Goal: Information Seeking & Learning: Learn about a topic

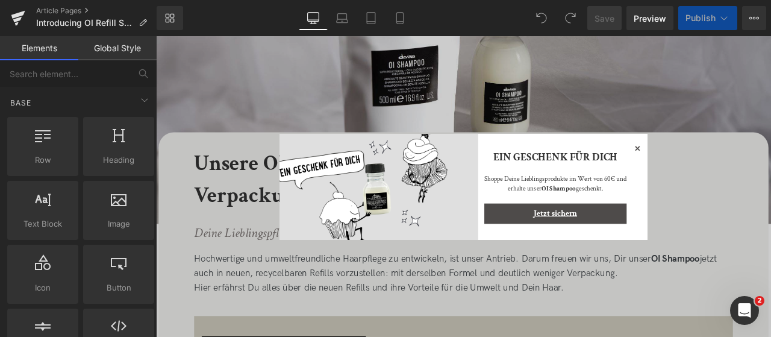
scroll to position [10, 0]
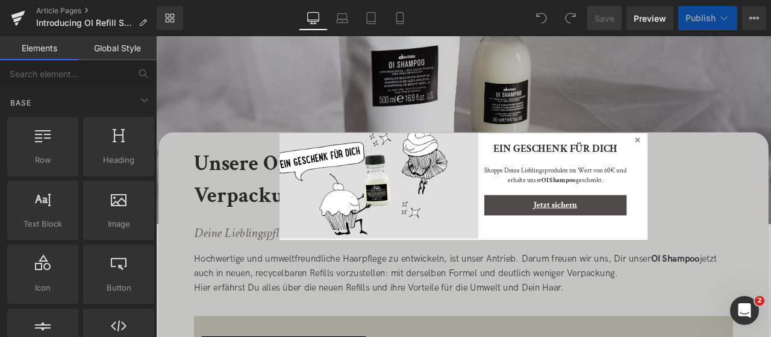
click at [724, 157] on icon at bounding box center [727, 160] width 6 height 6
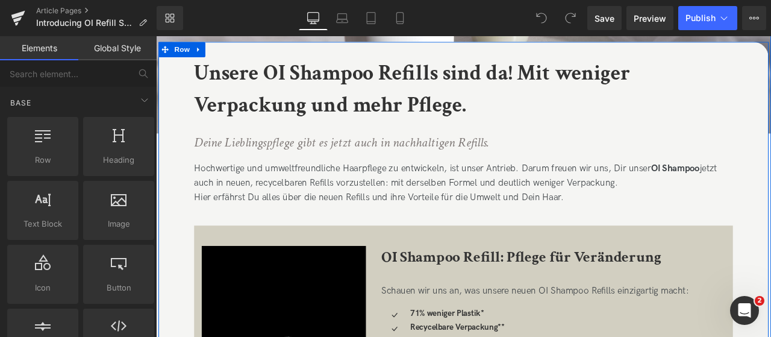
scroll to position [277, 0]
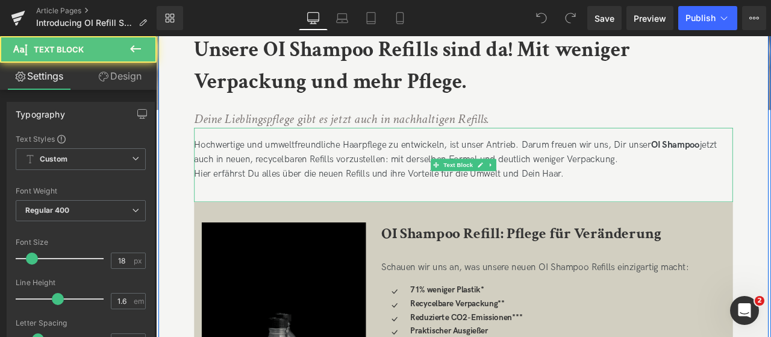
click at [437, 181] on div "Hochwertige und umweltfreundliche Haarpflege zu entwickeln, ist unser Antrieb. …" at bounding box center [520, 189] width 638 height 88
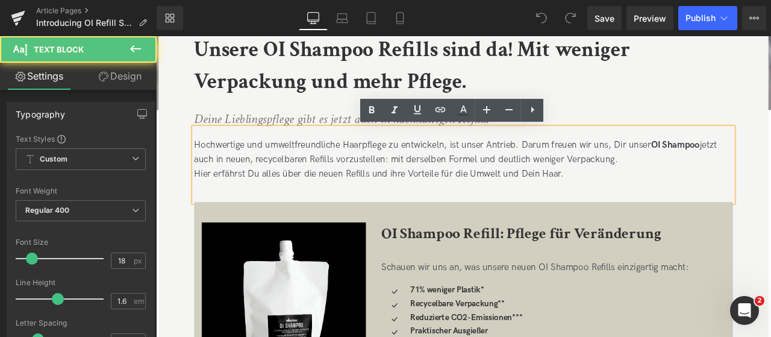
click at [437, 181] on div "Hochwertige und umweltfreundliche Haarpflege zu entwickeln, ist unser Antrieb. …" at bounding box center [520, 189] width 638 height 88
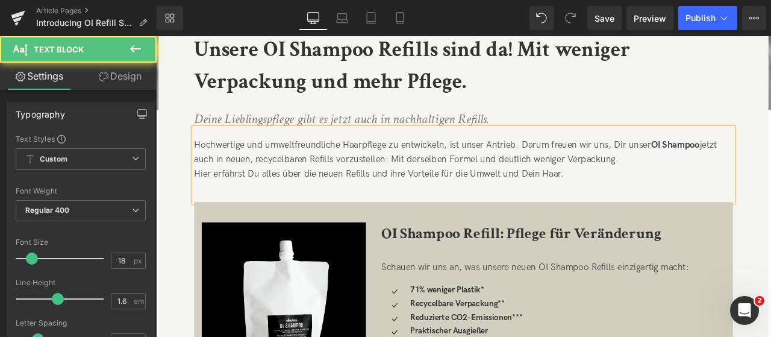
click at [506, 226] on div "Hochwertige und umweltfreundliche Haarpflege zu entwickeln, ist unser Antrieb. …" at bounding box center [520, 189] width 638 height 88
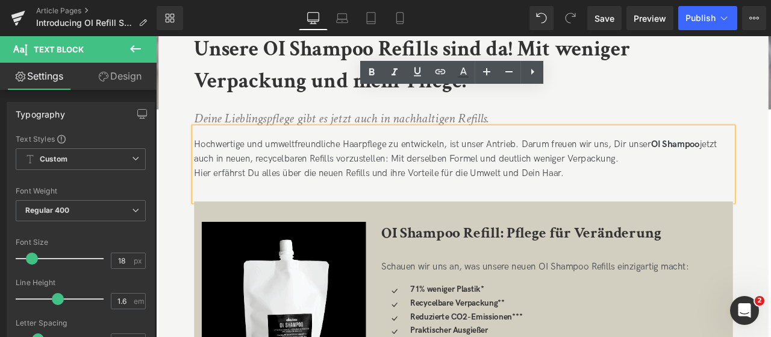
scroll to position [272, 0]
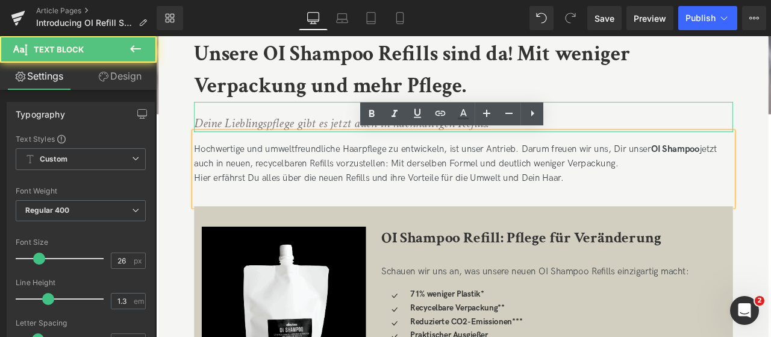
click at [320, 139] on icon "Deine Lieblingspflege gibt es jetzt auch in nachhaltigen Refills." at bounding box center [376, 138] width 350 height 20
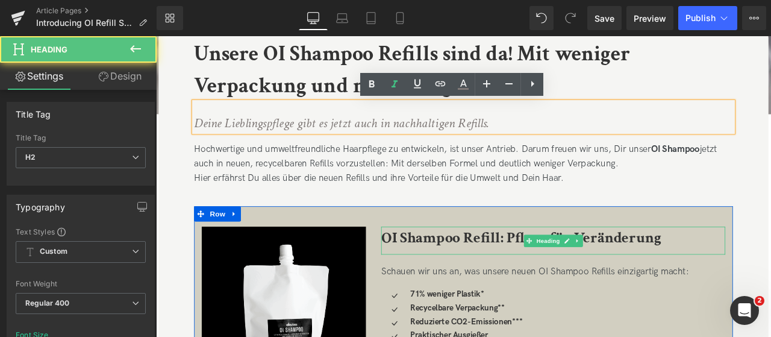
click at [567, 269] on b "OI Shampoo Refill: Pflege für Veränderung" at bounding box center [589, 274] width 332 height 23
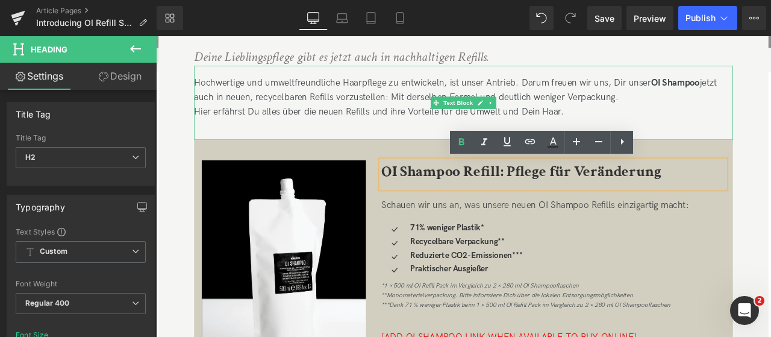
scroll to position [351, 0]
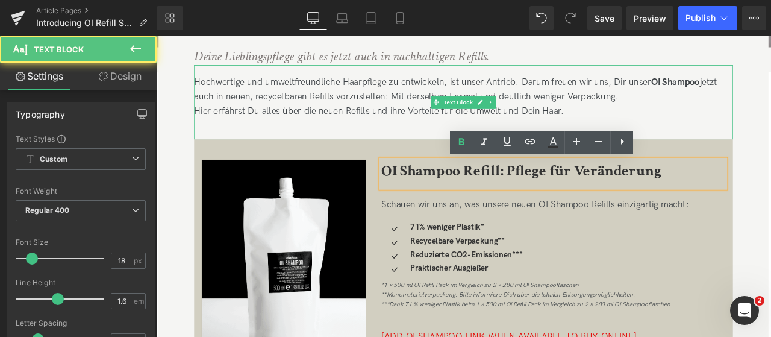
click at [462, 107] on div "Hochwertige und umweltfreundliche Haarpflege zu entwickeln, ist unser Antrieb. …" at bounding box center [520, 114] width 638 height 88
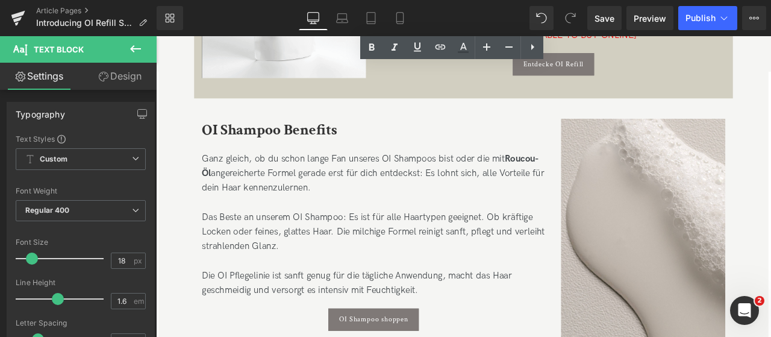
scroll to position [710, 0]
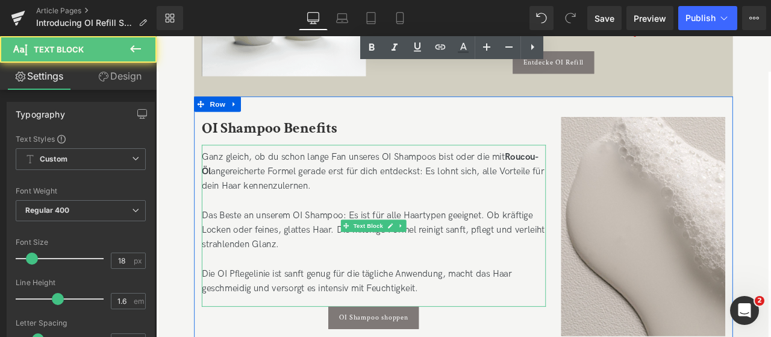
click at [408, 190] on div "Ganz gleich, ob du schon lange Fan unseres OI Shampoos bist oder die mit Roucou…" at bounding box center [414, 197] width 408 height 52
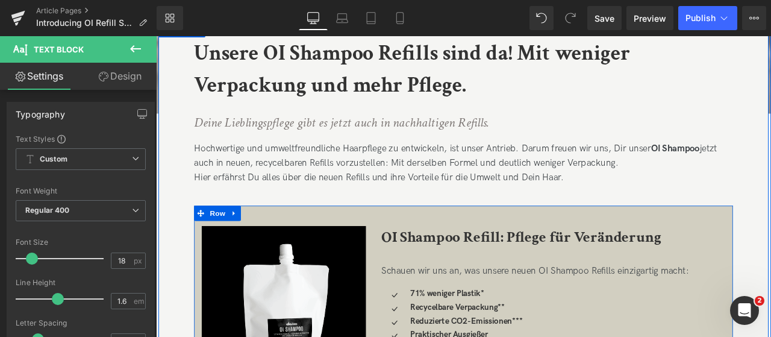
scroll to position [272, 0]
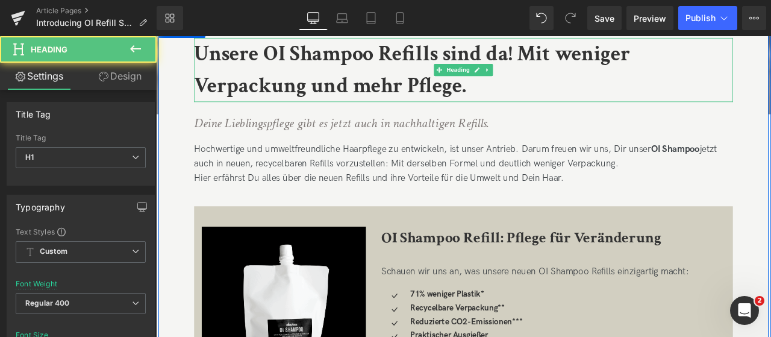
click at [556, 95] on h1 "Unsere OI Shampoo Refills sind da! Mit weniger Verpackung und mehr Pflege." at bounding box center [520, 77] width 638 height 76
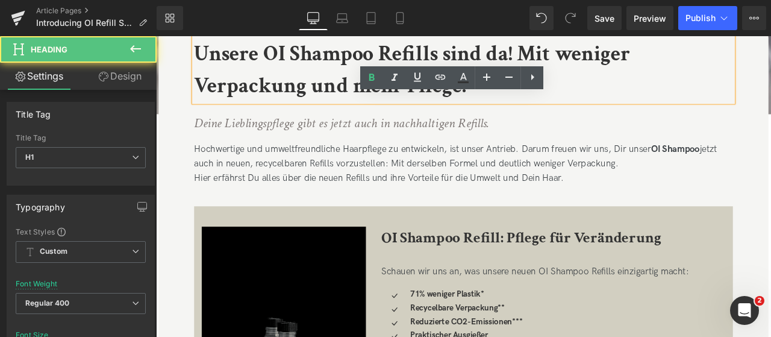
click at [494, 86] on link at bounding box center [485, 77] width 23 height 23
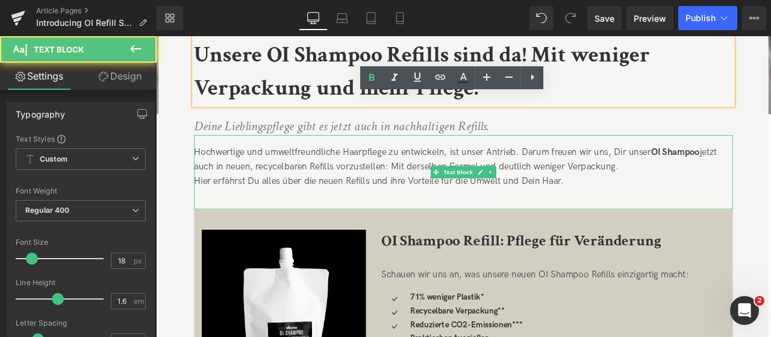
click at [647, 171] on div "Hochwertige und umweltfreundliche Haarpflege zu entwickeln, ist unser Antrieb. …" at bounding box center [520, 198] width 638 height 88
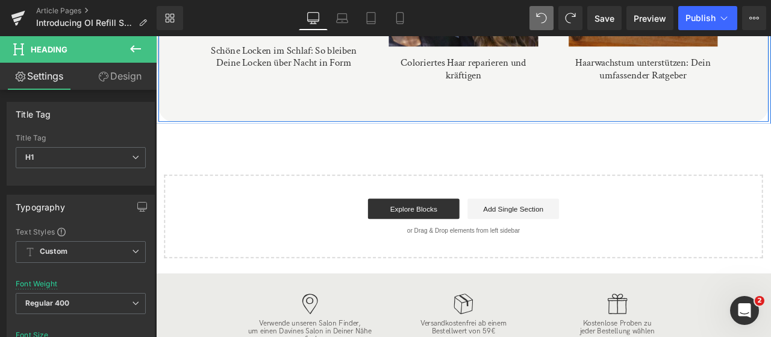
scroll to position [2952, 0]
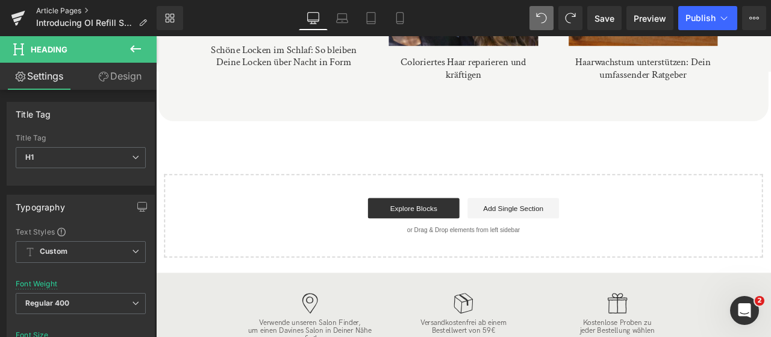
click at [52, 7] on link "Article Pages" at bounding box center [96, 11] width 120 height 10
